Goal: Communication & Community: Connect with others

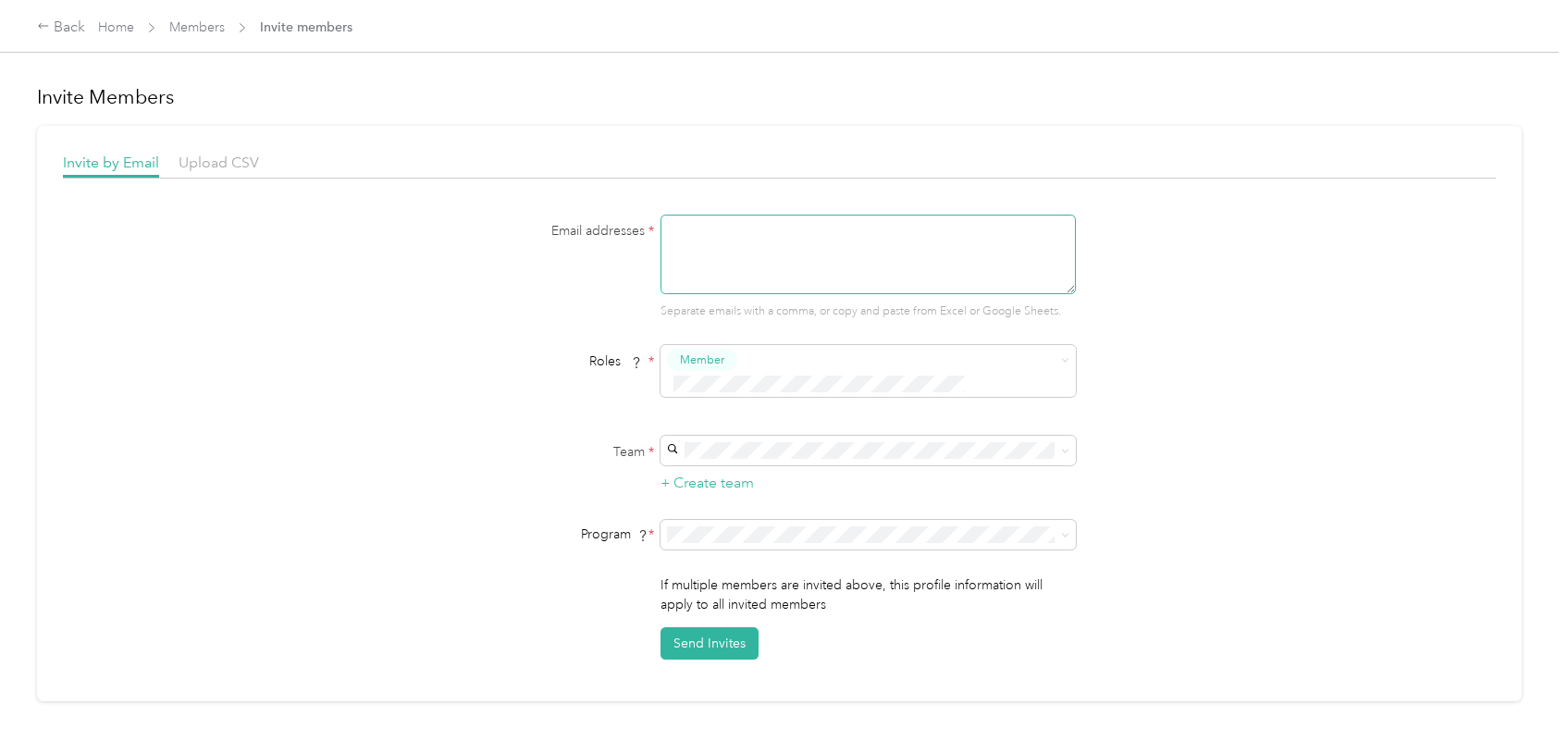
click at [750, 250] on textarea at bounding box center [868, 255] width 416 height 80
paste textarea "[EMAIL_ADDRESS][DOMAIN_NAME]"
type textarea "[EMAIL_ADDRESS][DOMAIN_NAME]"
click at [770, 436] on span at bounding box center [868, 450] width 416 height 29
click at [779, 524] on div "Diligent Delivery [PERSON_NAME] +14 more" at bounding box center [864, 527] width 389 height 43
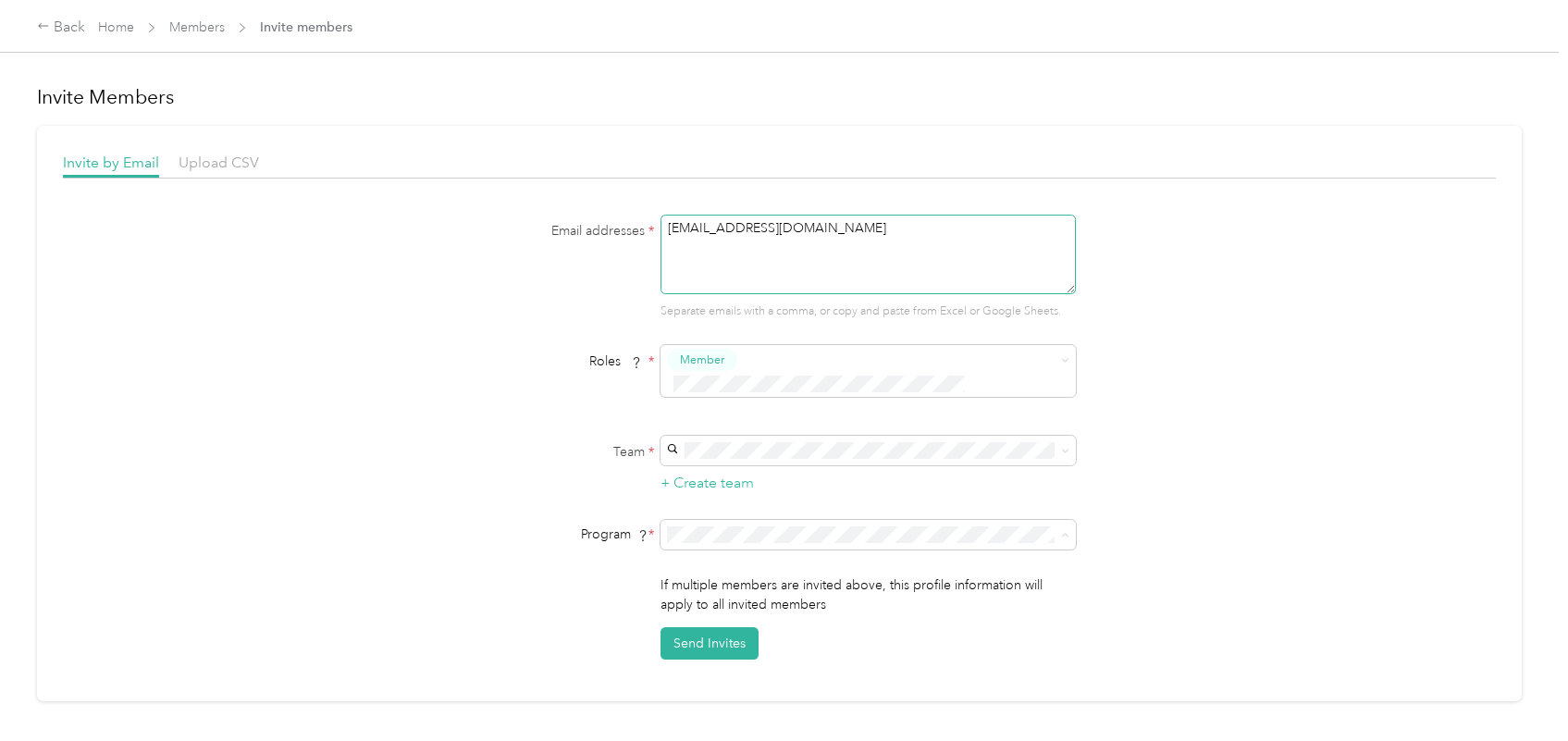
click at [740, 278] on span "Pilot Group (CPM)" at bounding box center [723, 285] width 107 height 16
click at [715, 627] on button "Send Invites" at bounding box center [709, 643] width 98 height 32
